Goal: Task Accomplishment & Management: Manage account settings

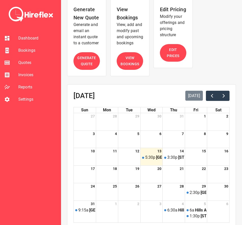
scroll to position [65, 0]
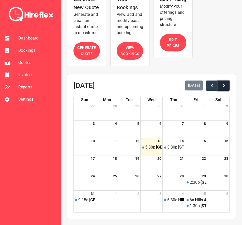
click at [224, 87] on span "button" at bounding box center [224, 85] width 6 height 6
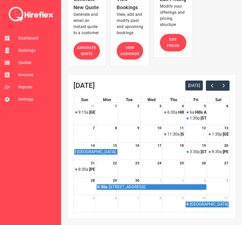
click at [159, 146] on link "17" at bounding box center [159, 145] width 6 height 6
click at [160, 146] on link "17" at bounding box center [159, 145] width 6 height 6
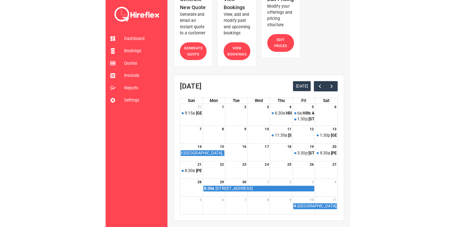
scroll to position [37, 0]
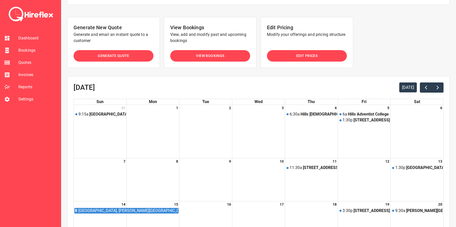
click at [24, 49] on span "Bookings" at bounding box center [37, 50] width 38 height 6
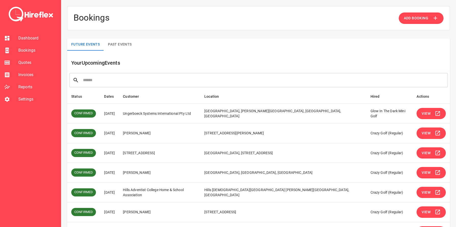
click at [242, 135] on span "View" at bounding box center [426, 133] width 9 height 6
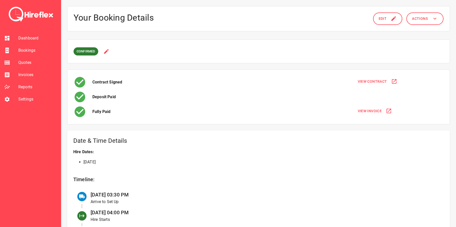
click at [242, 18] on span "Actions" at bounding box center [420, 19] width 16 height 6
click at [242, 39] on li "Re-send confirmation email" at bounding box center [422, 40] width 59 height 9
click at [22, 47] on li "Bookings" at bounding box center [30, 50] width 61 height 12
